Goal: Task Accomplishment & Management: Manage account settings

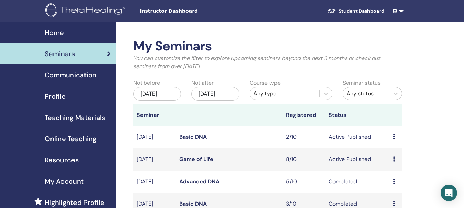
click at [198, 137] on link "Basic DNA" at bounding box center [192, 137] width 27 height 7
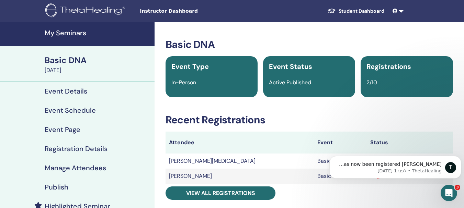
click at [74, 170] on h4 "Manage Attendees" at bounding box center [75, 168] width 61 height 8
